Goal: Find contact information: Find contact information

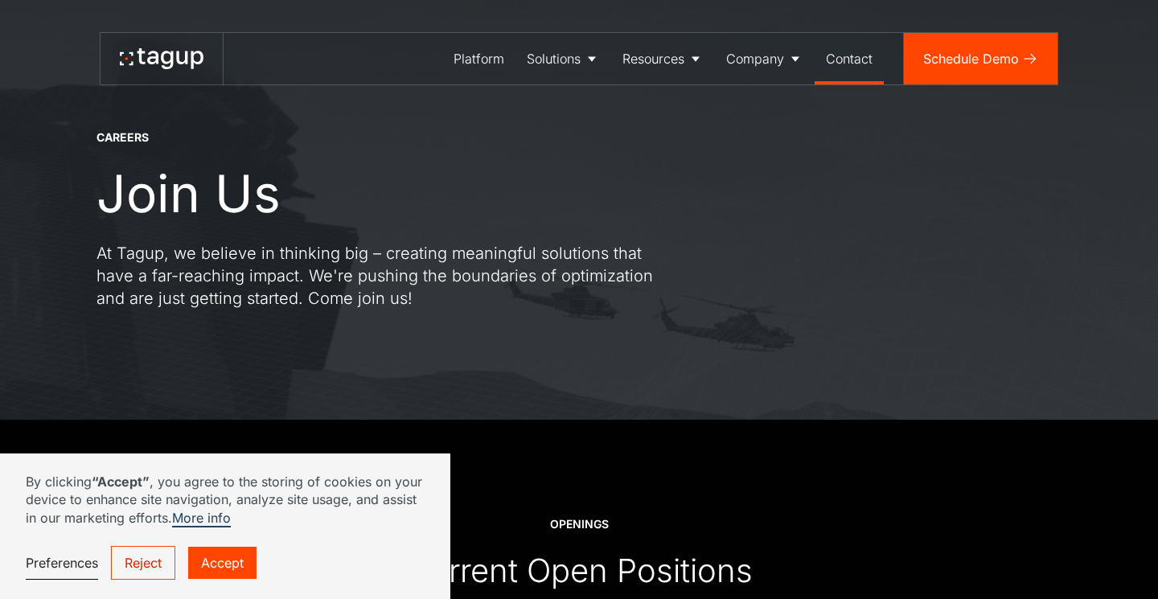
click at [832, 55] on div "Contact" at bounding box center [849, 58] width 47 height 19
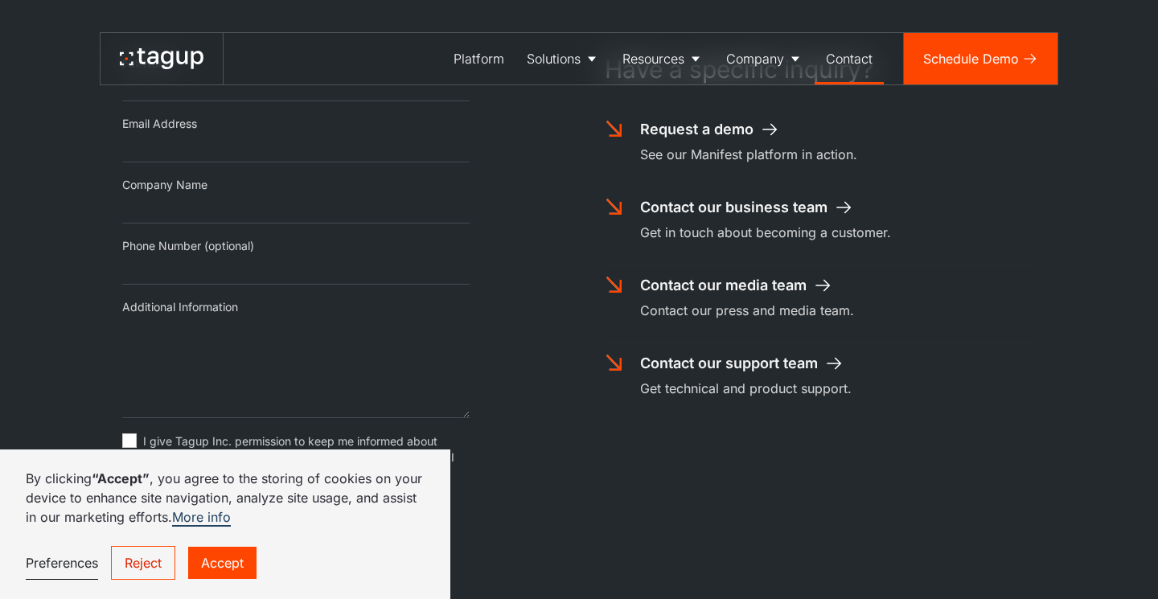
scroll to position [317, 0]
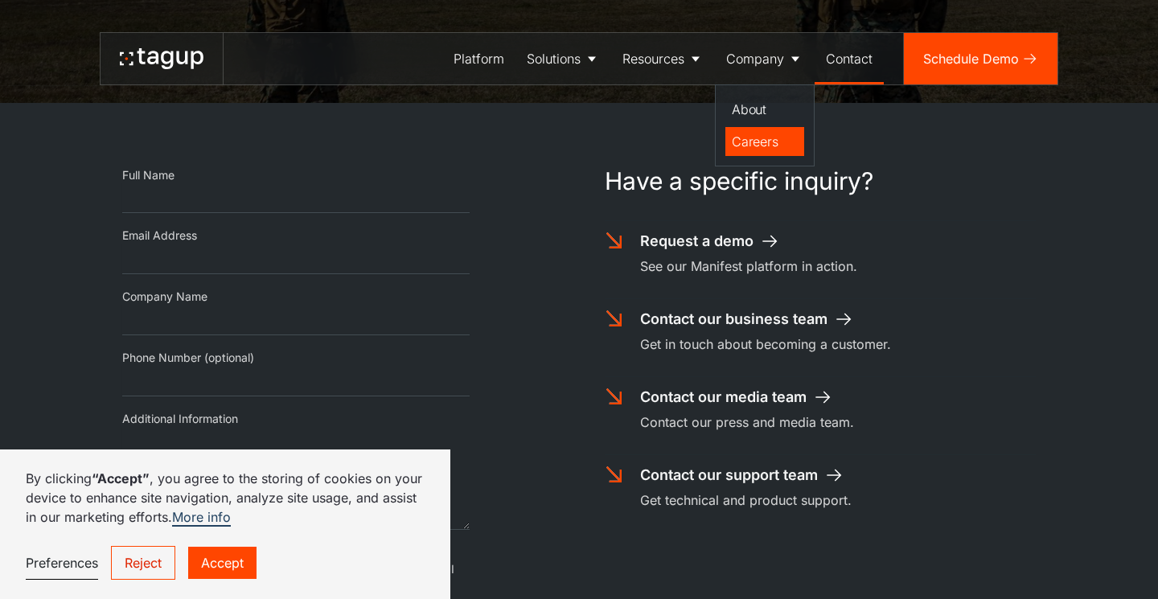
click at [735, 133] on div "Careers" at bounding box center [765, 141] width 66 height 19
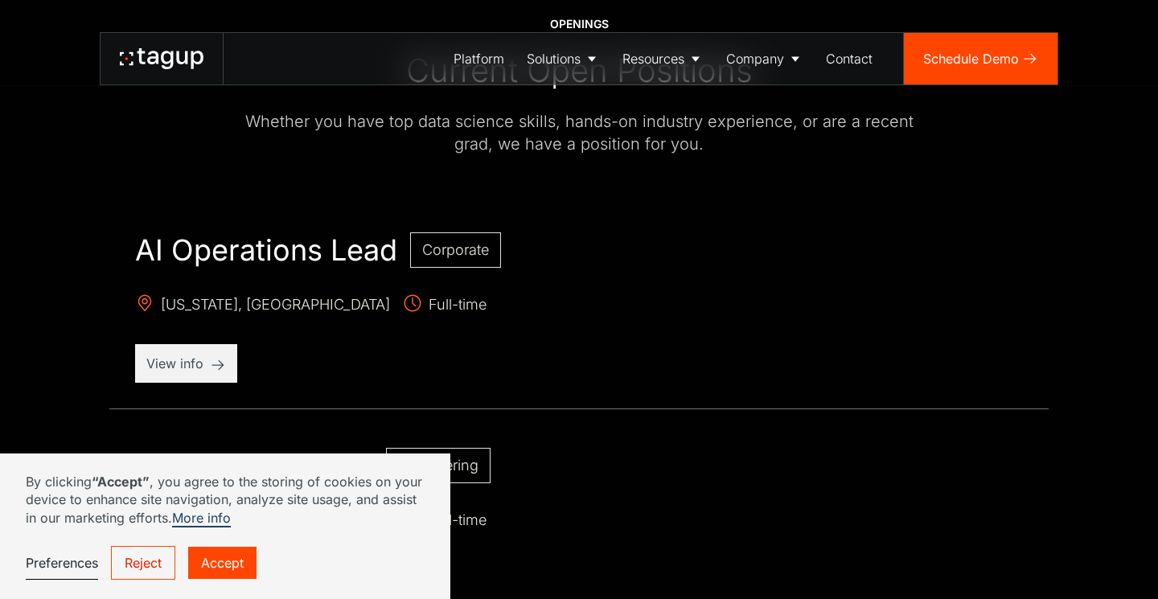
scroll to position [502, 0]
